Goal: Task Accomplishment & Management: Complete application form

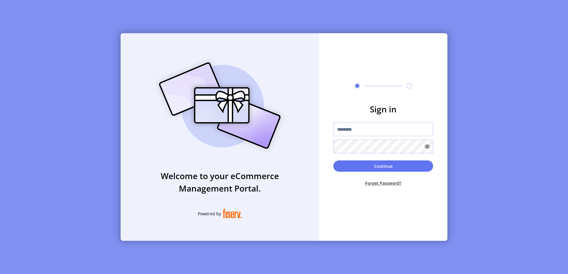
click at [370, 127] on input "text" at bounding box center [383, 130] width 100 height 14
paste input "**********"
type input "**********"
click at [333, 161] on button "Continue" at bounding box center [383, 166] width 100 height 11
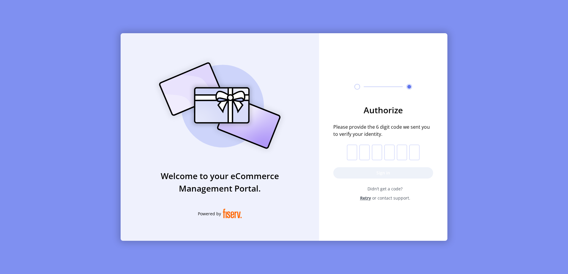
drag, startPoint x: 350, startPoint y: 153, endPoint x: 355, endPoint y: 154, distance: 5.8
click at [350, 153] on input "text" at bounding box center [352, 152] width 10 height 15
paste input "*"
type input "*"
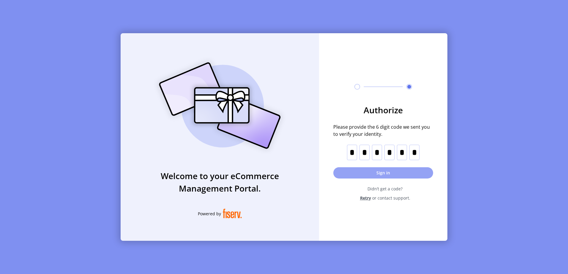
click at [376, 175] on button "Sign in" at bounding box center [383, 172] width 100 height 11
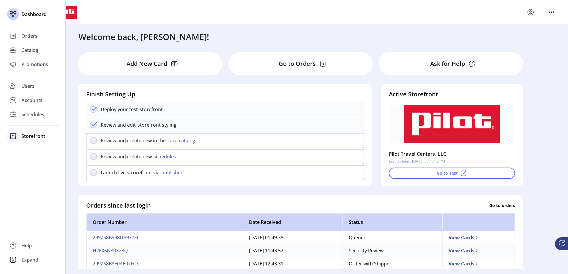
click at [29, 139] on span "Storefront" at bounding box center [33, 136] width 24 height 7
click at [46, 150] on span "Configuration" at bounding box center [36, 148] width 31 height 7
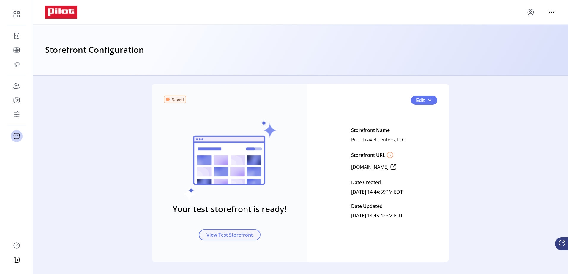
click at [227, 235] on span "View Test Storefront" at bounding box center [229, 235] width 46 height 7
click at [236, 235] on span "View Test Storefront" at bounding box center [229, 235] width 46 height 7
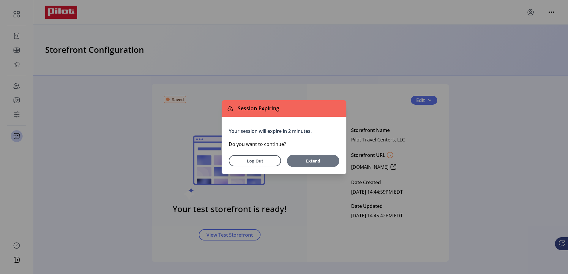
click at [306, 157] on button "Extend" at bounding box center [313, 161] width 52 height 12
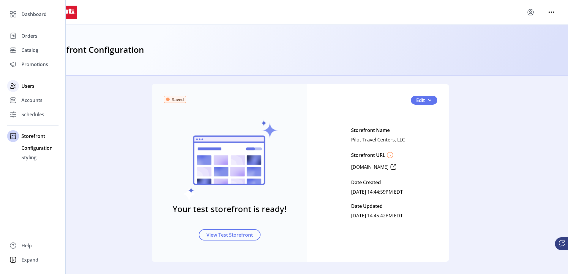
click at [27, 85] on span "Users" at bounding box center [27, 86] width 13 height 7
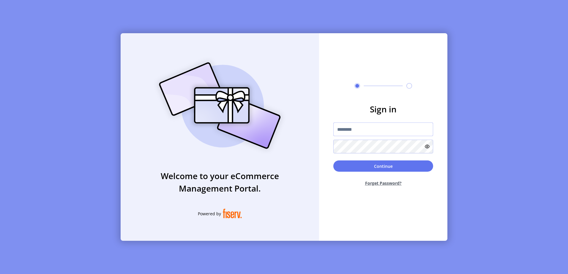
click at [371, 132] on input "text" at bounding box center [383, 130] width 100 height 14
paste input "**********"
type input "**********"
click at [333, 161] on button "Continue" at bounding box center [383, 166] width 100 height 11
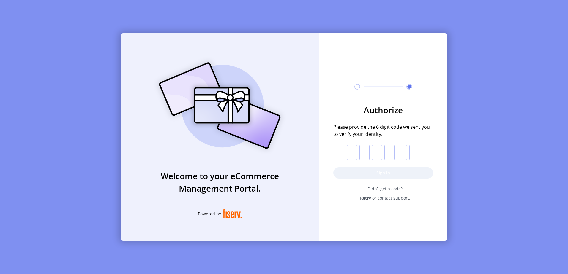
click at [348, 151] on input "text" at bounding box center [352, 152] width 10 height 15
paste input "*"
type input "*"
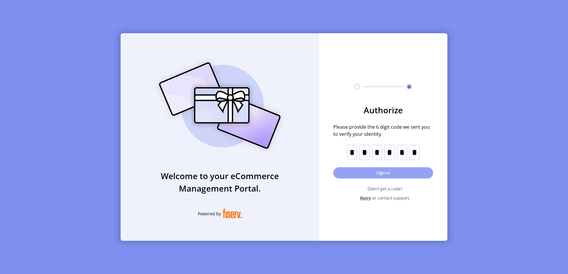
click at [372, 173] on button "Sign in" at bounding box center [383, 172] width 100 height 11
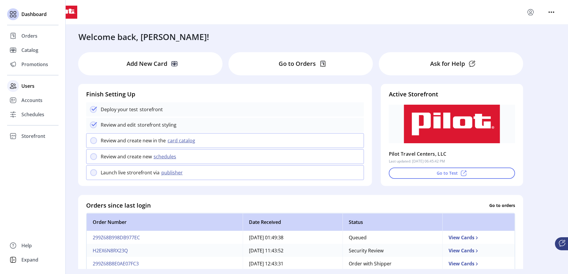
click at [25, 85] on span "Users" at bounding box center [27, 86] width 13 height 7
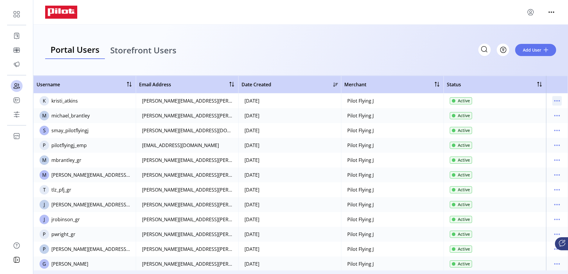
click at [553, 100] on icon "menu" at bounding box center [557, 101] width 10 height 10
click at [544, 131] on span "Reset Password" at bounding box center [528, 131] width 49 height 5
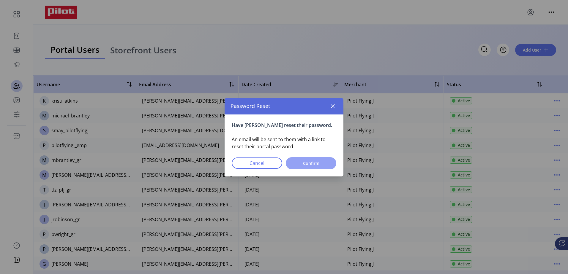
click at [320, 164] on span "Confirm" at bounding box center [310, 163] width 35 height 6
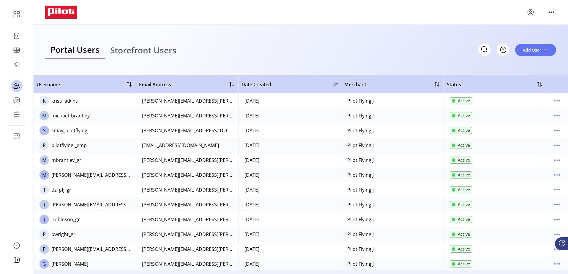
click at [168, 47] on span "Storefront Users" at bounding box center [143, 50] width 66 height 8
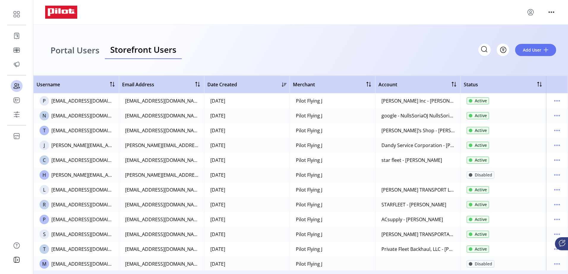
click at [76, 51] on span "Portal Users" at bounding box center [74, 50] width 49 height 8
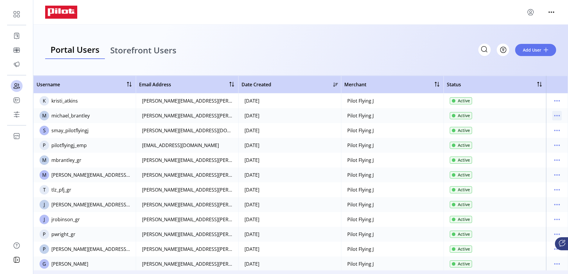
click at [555, 117] on icon "menu" at bounding box center [557, 116] width 10 height 10
click at [536, 144] on span "Reset Password" at bounding box center [528, 146] width 49 height 5
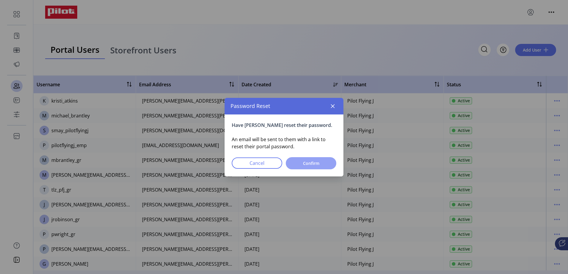
click at [324, 160] on span "Confirm" at bounding box center [310, 163] width 35 height 6
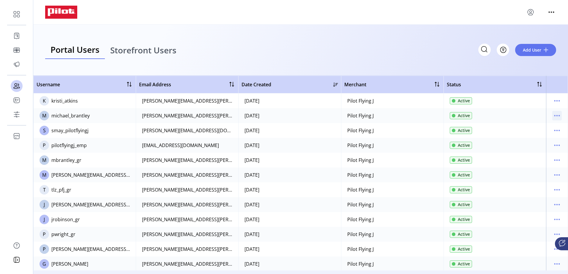
click at [553, 114] on icon "menu" at bounding box center [557, 116] width 10 height 10
click at [531, 136] on span "View Details" at bounding box center [528, 136] width 49 height 5
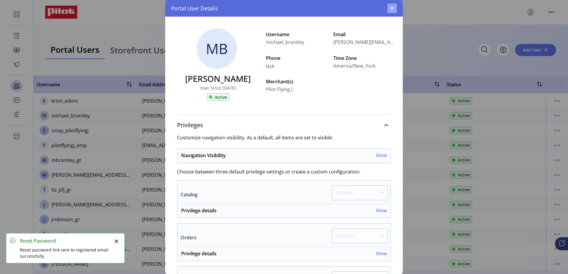
click at [393, 8] on icon "button" at bounding box center [392, 8] width 5 height 5
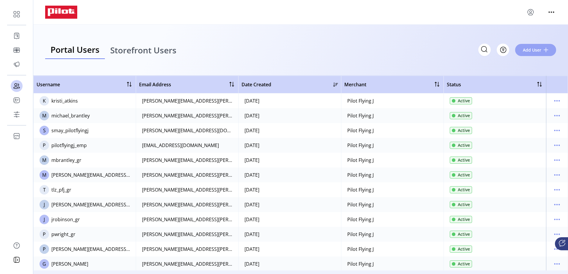
click at [549, 49] on button "Add User" at bounding box center [535, 50] width 41 height 12
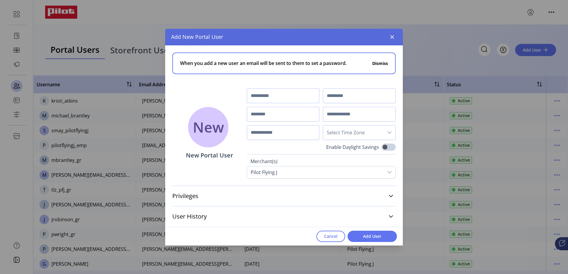
click at [271, 96] on input "text" at bounding box center [283, 95] width 73 height 15
type input "****"
click at [333, 97] on input "*****" at bounding box center [359, 95] width 73 height 15
type input "*****"
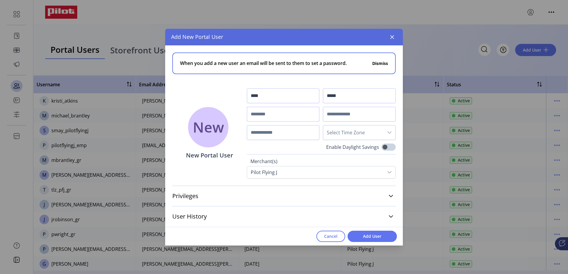
click at [284, 118] on input "text" at bounding box center [283, 114] width 73 height 15
paste input "*****"
type input "**********"
click at [345, 111] on input "text" at bounding box center [359, 114] width 73 height 15
paste input "**********"
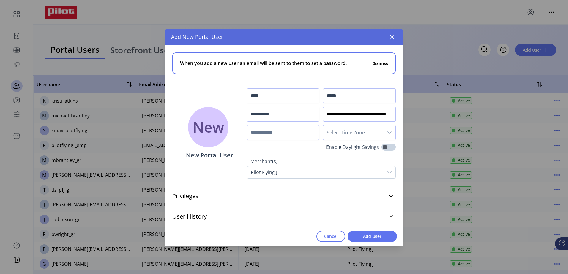
scroll to position [0, 13]
type input "**********"
click at [273, 137] on input "text" at bounding box center [283, 132] width 73 height 15
paste input "**********"
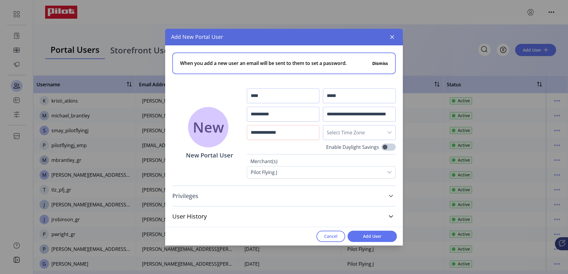
click at [230, 198] on link "Privileges" at bounding box center [283, 196] width 223 height 13
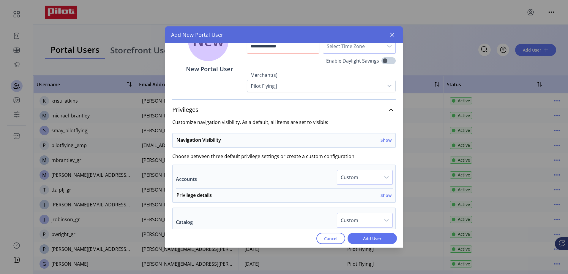
scroll to position [119, 0]
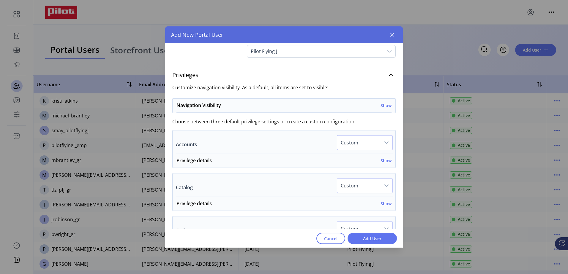
click at [357, 141] on span "Custom" at bounding box center [358, 143] width 43 height 14
click at [299, 162] on div "Privilege details Show" at bounding box center [283, 162] width 215 height 11
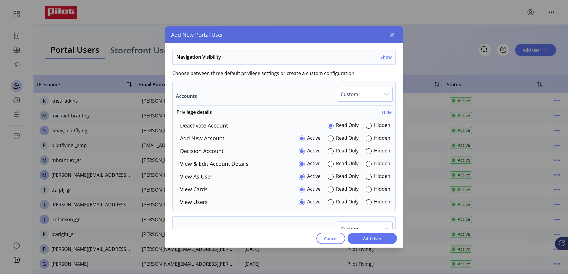
scroll to position [178, 0]
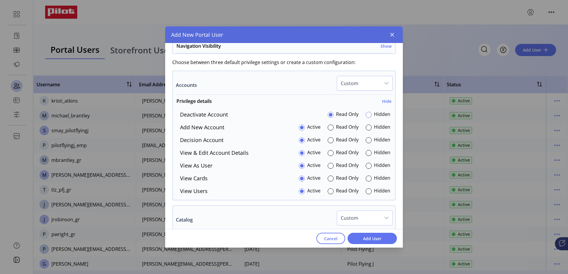
click at [368, 115] on div at bounding box center [368, 115] width 6 height 6
click at [372, 80] on span "Custom" at bounding box center [358, 83] width 43 height 14
click at [361, 122] on span "All Hidden" at bounding box center [353, 124] width 23 height 7
click at [361, 82] on span "All Hidden" at bounding box center [358, 83] width 43 height 14
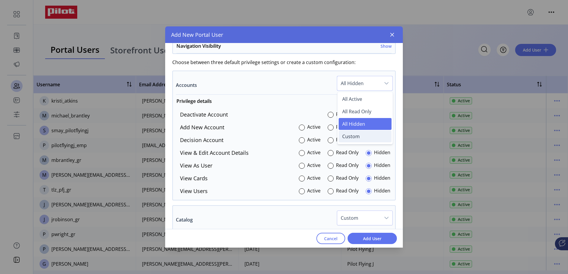
click at [354, 134] on span "Custom" at bounding box center [351, 136] width 18 height 7
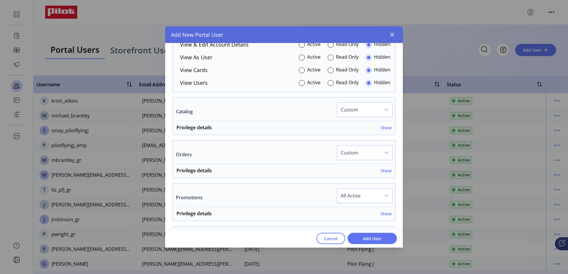
scroll to position [297, 0]
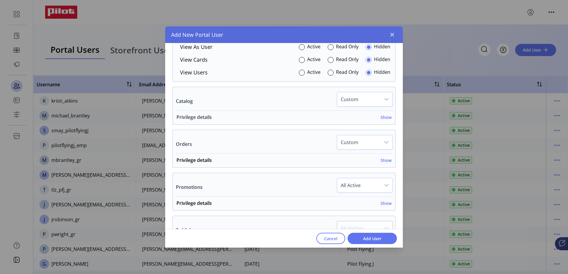
click at [383, 115] on h6 "Show" at bounding box center [385, 117] width 11 height 6
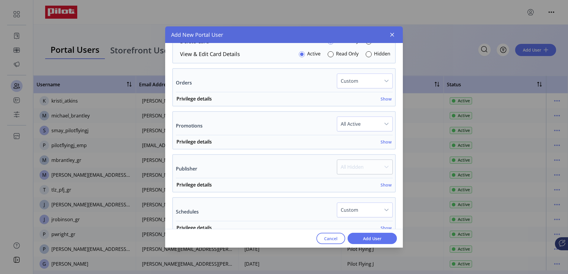
scroll to position [416, 0]
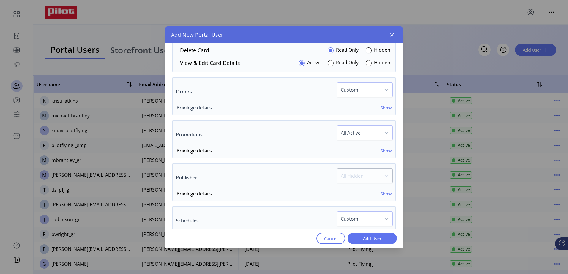
click at [383, 108] on h6 "Show" at bounding box center [385, 108] width 11 height 6
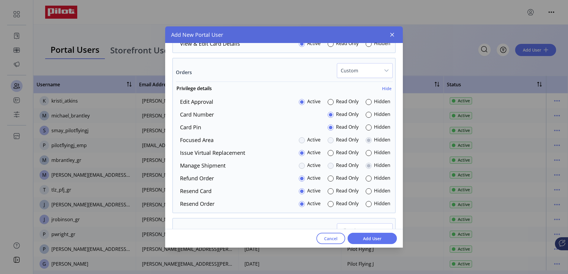
scroll to position [445, 0]
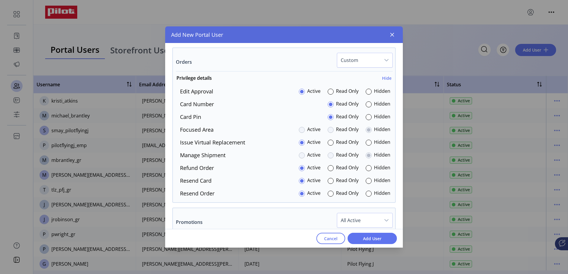
click at [332, 140] on div "Read Only" at bounding box center [342, 143] width 31 height 8
click at [328, 144] on div at bounding box center [330, 143] width 6 height 6
click at [365, 115] on div at bounding box center [368, 117] width 6 height 6
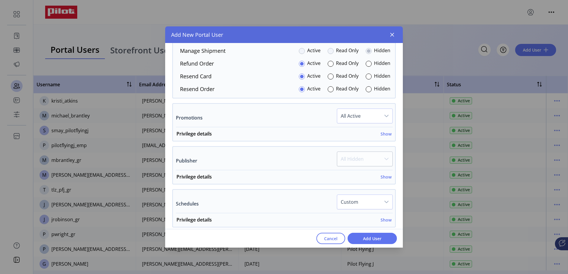
scroll to position [564, 0]
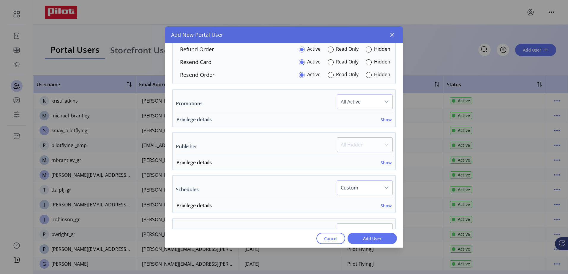
click at [382, 118] on h6 "Show" at bounding box center [385, 120] width 11 height 6
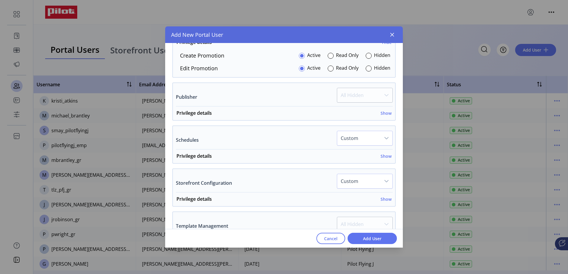
scroll to position [653, 0]
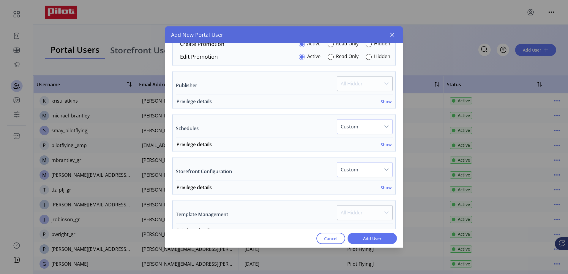
click at [385, 101] on h6 "Show" at bounding box center [385, 102] width 11 height 6
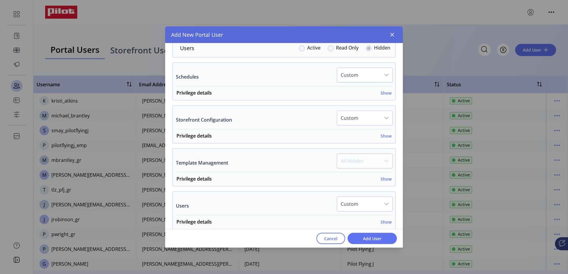
scroll to position [802, 0]
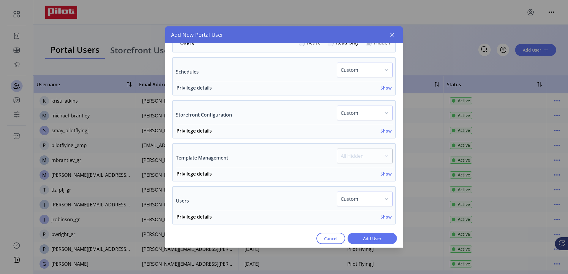
click at [386, 87] on h6 "Show" at bounding box center [385, 88] width 11 height 6
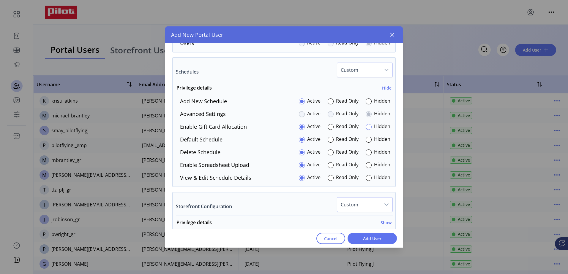
click at [365, 127] on div at bounding box center [368, 127] width 6 height 6
click at [365, 163] on div at bounding box center [368, 165] width 6 height 6
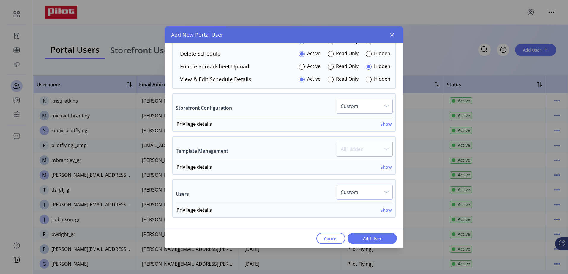
scroll to position [920, 0]
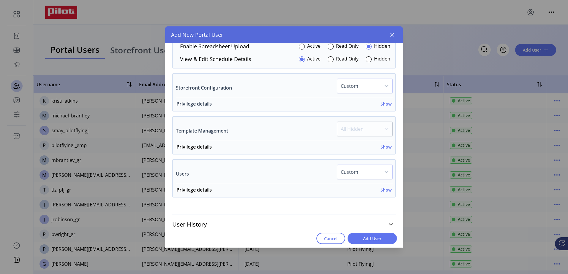
click at [382, 104] on h6 "Show" at bounding box center [385, 104] width 11 height 6
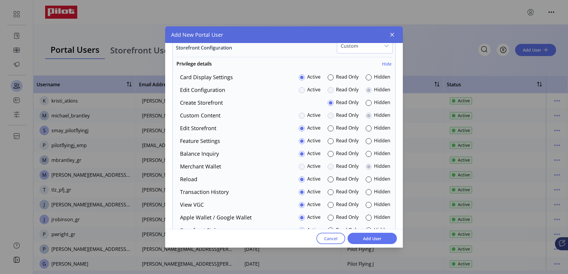
scroll to position [950, 0]
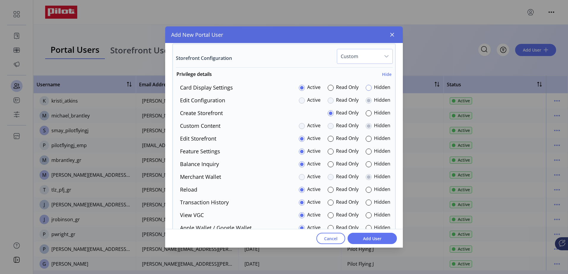
click at [367, 88] on div at bounding box center [368, 88] width 6 height 6
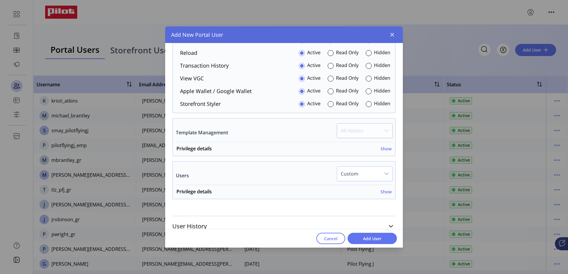
scroll to position [1095, 0]
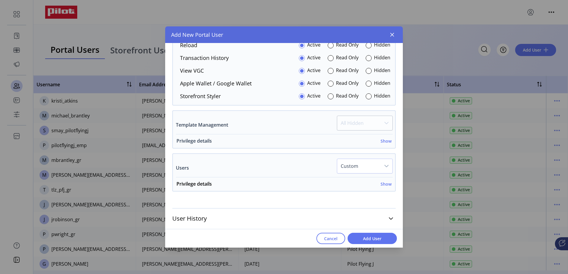
click at [381, 139] on h6 "Show" at bounding box center [385, 141] width 11 height 6
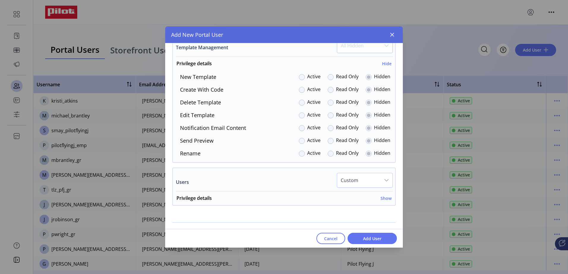
scroll to position [1186, 0]
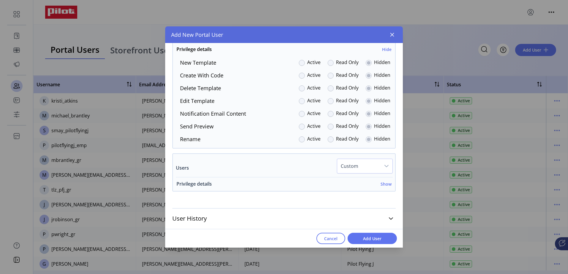
click at [382, 182] on h6 "Show" at bounding box center [385, 184] width 11 height 6
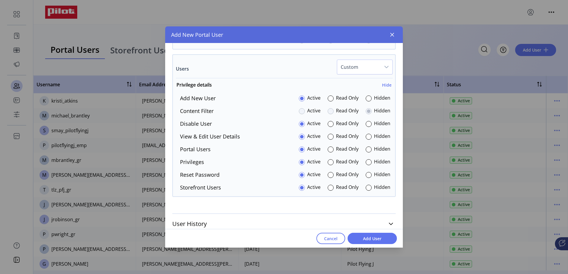
scroll to position [1291, 0]
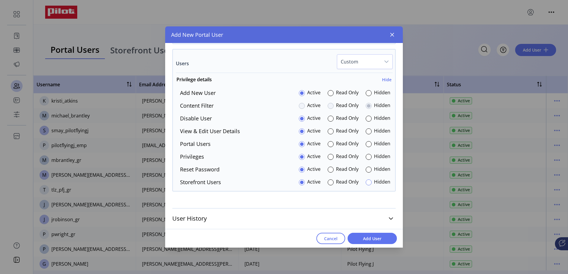
click at [367, 182] on div at bounding box center [368, 183] width 6 height 6
click at [384, 218] on link "User History" at bounding box center [283, 218] width 223 height 13
click at [376, 236] on span "Add User" at bounding box center [372, 239] width 34 height 6
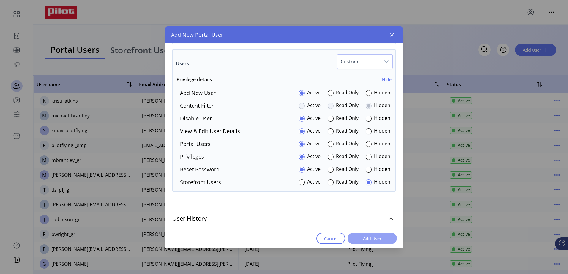
click at [377, 238] on span "Add User" at bounding box center [372, 239] width 34 height 6
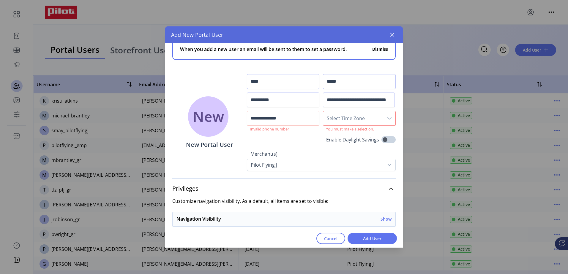
scroll to position [0, 0]
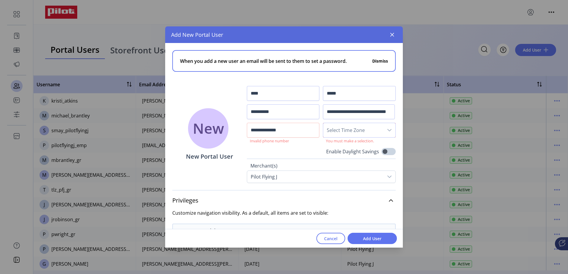
click at [351, 131] on span "Select Time Zone" at bounding box center [353, 130] width 60 height 14
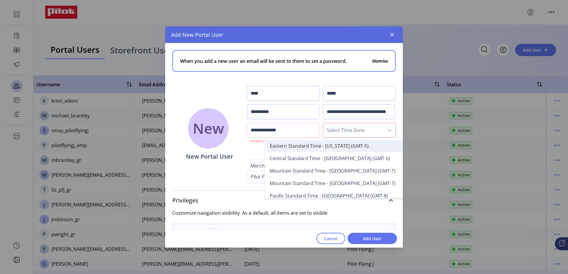
click at [349, 144] on span "Eastern Standard Time - [US_STATE] (GMT-5)" at bounding box center [319, 146] width 99 height 7
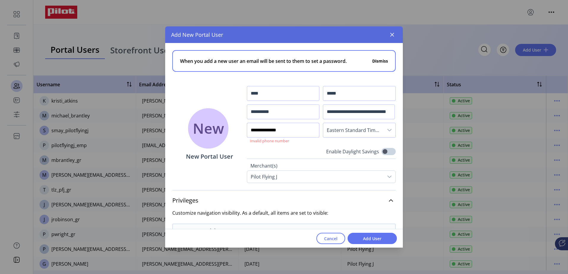
click at [260, 131] on input "**********" at bounding box center [283, 130] width 73 height 15
click at [369, 237] on span "Add User" at bounding box center [372, 239] width 34 height 6
click at [270, 129] on input "**********" at bounding box center [283, 130] width 73 height 15
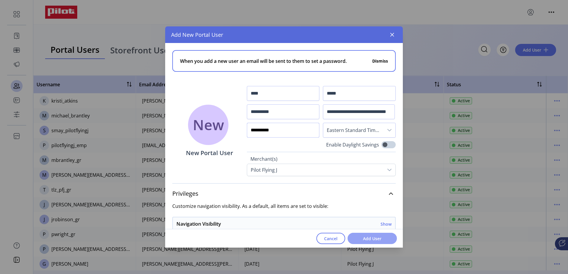
type input "**********"
click at [380, 237] on span "Add User" at bounding box center [372, 239] width 34 height 6
